Goal: Transaction & Acquisition: Purchase product/service

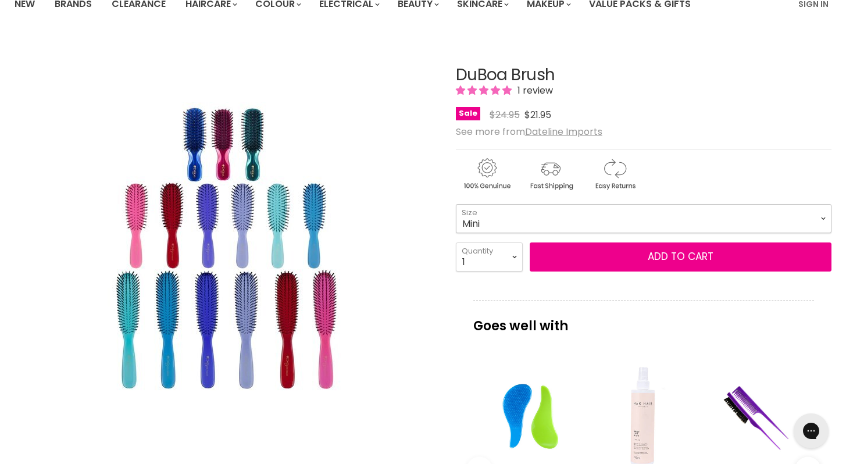
click at [820, 212] on select "Mini Medium Large" at bounding box center [643, 218] width 375 height 29
click at [822, 216] on select "Mini Medium Large" at bounding box center [643, 218] width 375 height 29
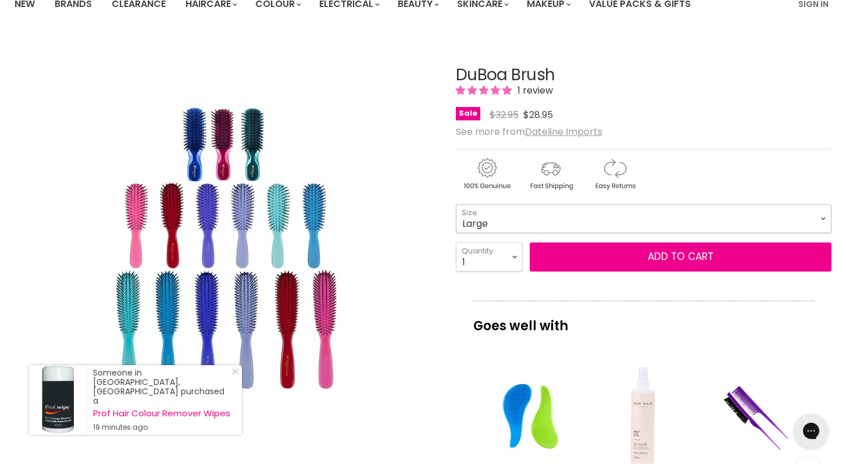
click at [820, 213] on select "Mini Medium Large" at bounding box center [643, 218] width 375 height 29
select select "Mini"
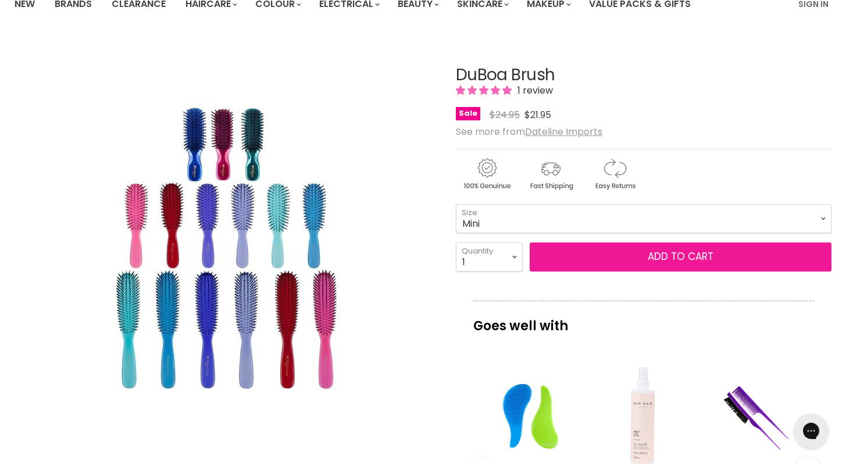
click at [649, 253] on button "Add to cart" at bounding box center [680, 256] width 302 height 29
click at [675, 255] on button "Add to cart" at bounding box center [680, 256] width 302 height 29
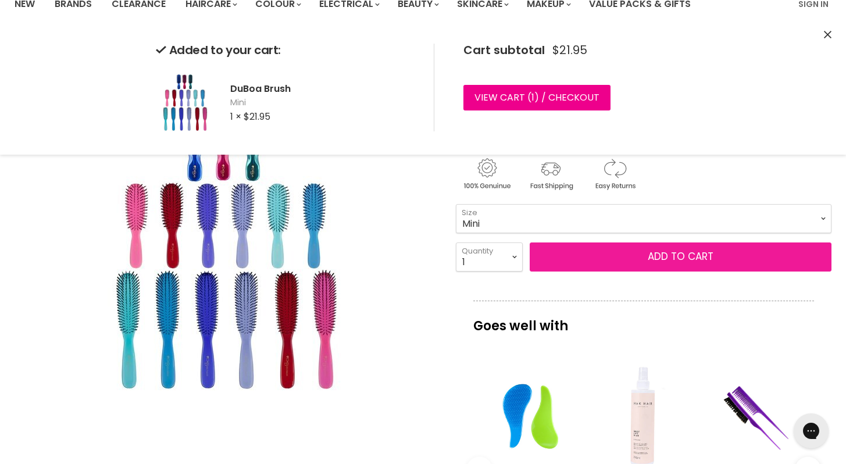
click at [698, 252] on button "Add to cart" at bounding box center [680, 256] width 302 height 29
